Goal: Find contact information: Find contact information

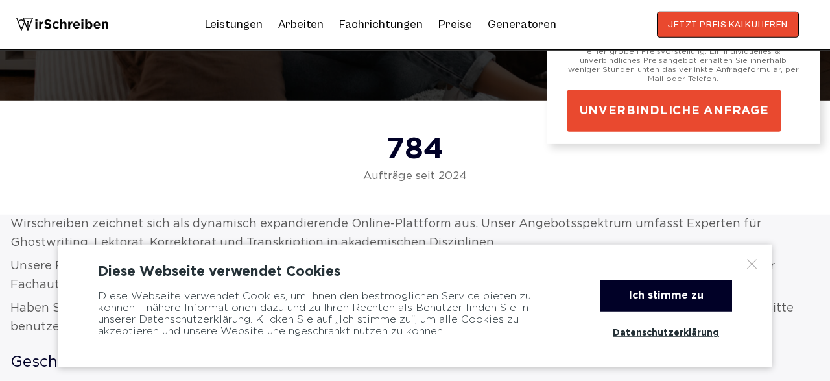
scroll to position [287, 0]
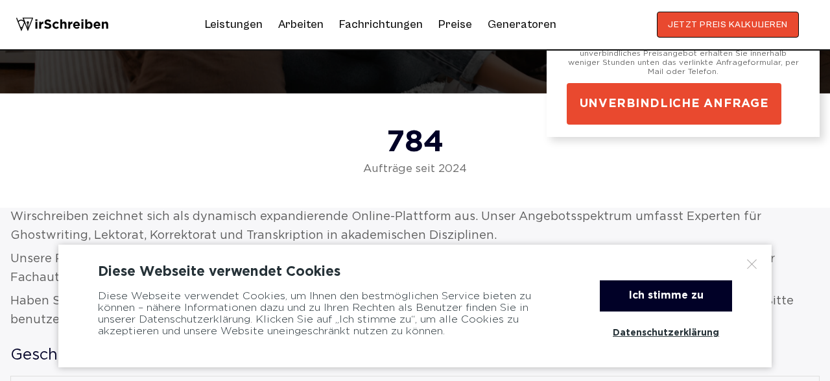
click at [754, 263] on div at bounding box center [752, 263] width 13 height 13
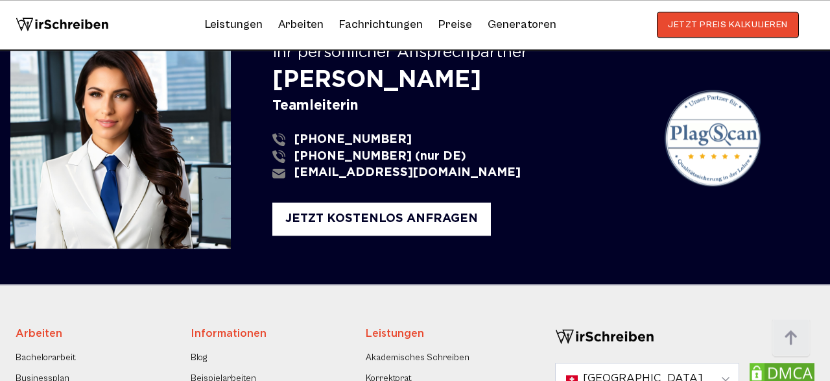
scroll to position [1547, 0]
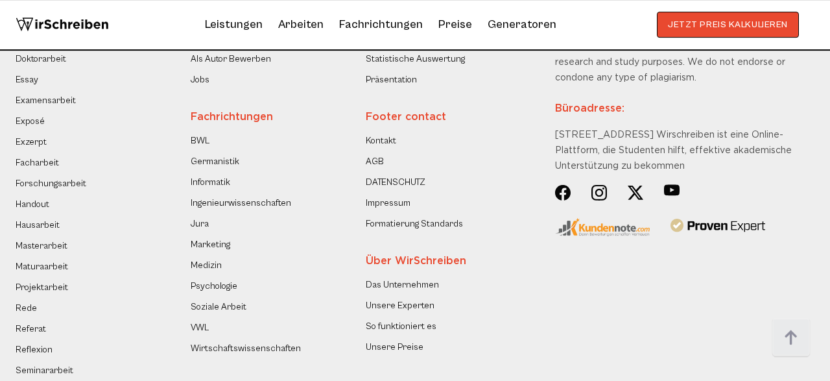
scroll to position [2081, 0]
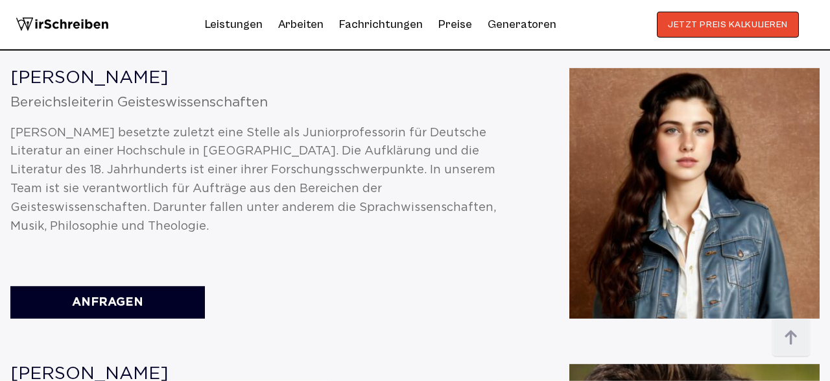
scroll to position [1701, 0]
click at [197, 83] on div "Dr. Simone Grass" at bounding box center [265, 77] width 510 height 20
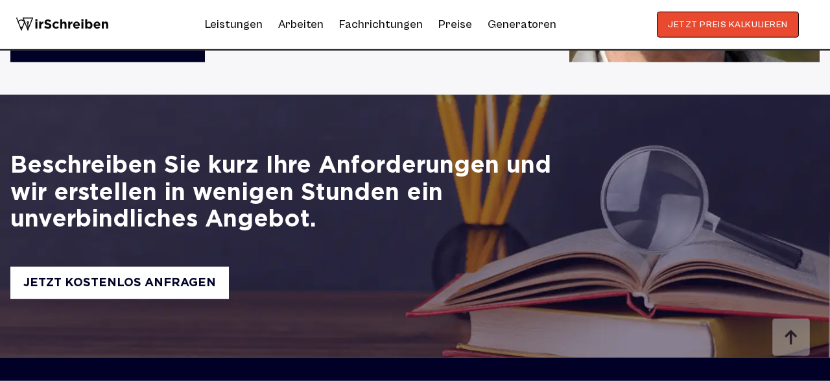
scroll to position [2256, 0]
